Goal: Transaction & Acquisition: Purchase product/service

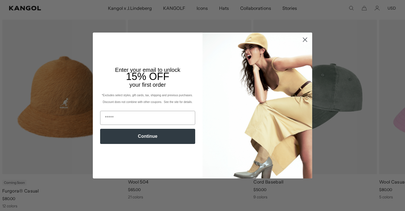
click at [305, 37] on circle "Close dialog" at bounding box center [304, 39] width 9 height 9
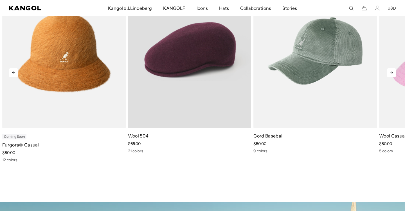
scroll to position [0, 116]
click at [184, 65] on video "Wool 504" at bounding box center [189, 51] width 123 height 155
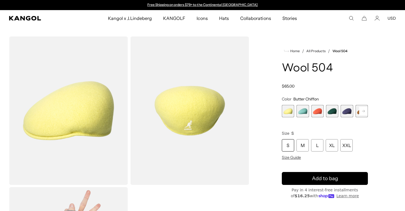
click at [334, 109] on span "4 of 21" at bounding box center [332, 111] width 12 height 12
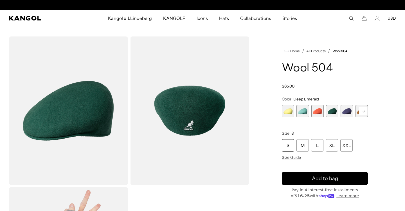
click at [346, 112] on span "5 of 21" at bounding box center [346, 111] width 12 height 12
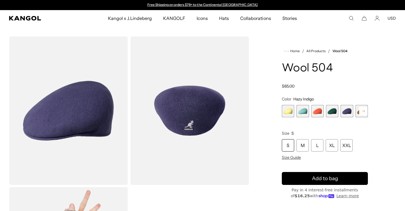
click at [364, 112] on rect at bounding box center [363, 111] width 8 height 8
click at [350, 113] on span "6 of 21" at bounding box center [346, 111] width 12 height 12
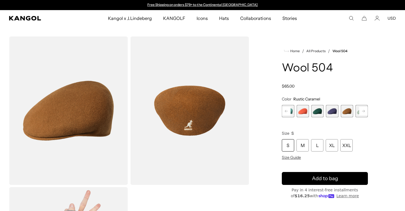
scroll to position [0, 116]
click at [364, 111] on icon at bounding box center [363, 111] width 3 height 2
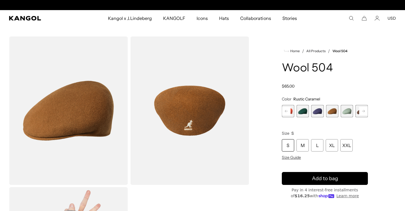
scroll to position [0, 0]
click at [347, 111] on span "7 of 21" at bounding box center [346, 111] width 12 height 12
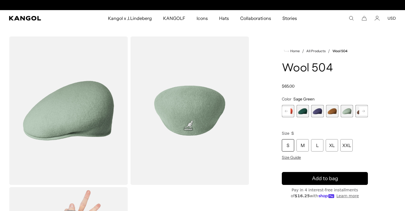
scroll to position [0, 116]
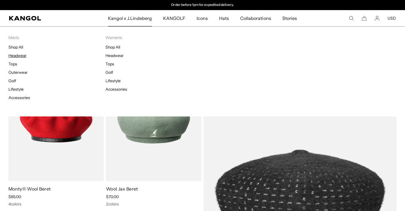
click at [19, 56] on link "Headwear" at bounding box center [17, 55] width 18 height 5
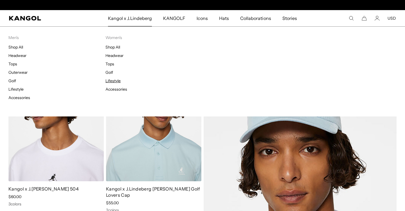
scroll to position [0, 116]
click at [110, 65] on link "Tops" at bounding box center [109, 64] width 9 height 5
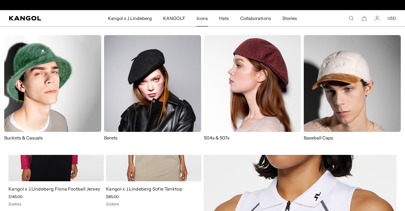
scroll to position [0, 116]
click at [41, 104] on img at bounding box center [52, 83] width 97 height 97
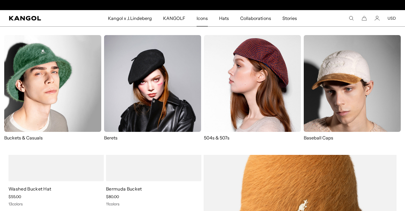
click at [173, 69] on img at bounding box center [152, 83] width 97 height 97
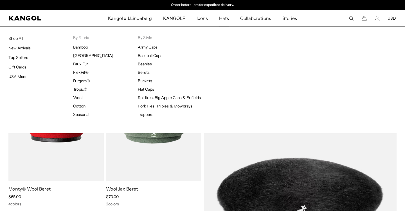
click at [226, 18] on span "Hats" at bounding box center [224, 18] width 10 height 16
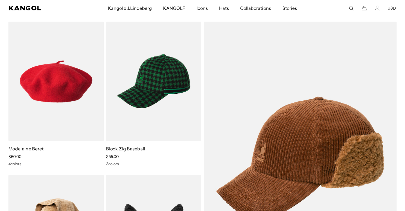
scroll to position [1980, 0]
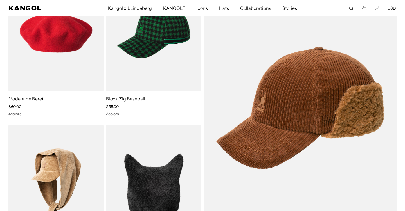
click at [0, 0] on link at bounding box center [0, 0] width 0 height 0
